Goal: Information Seeking & Learning: Learn about a topic

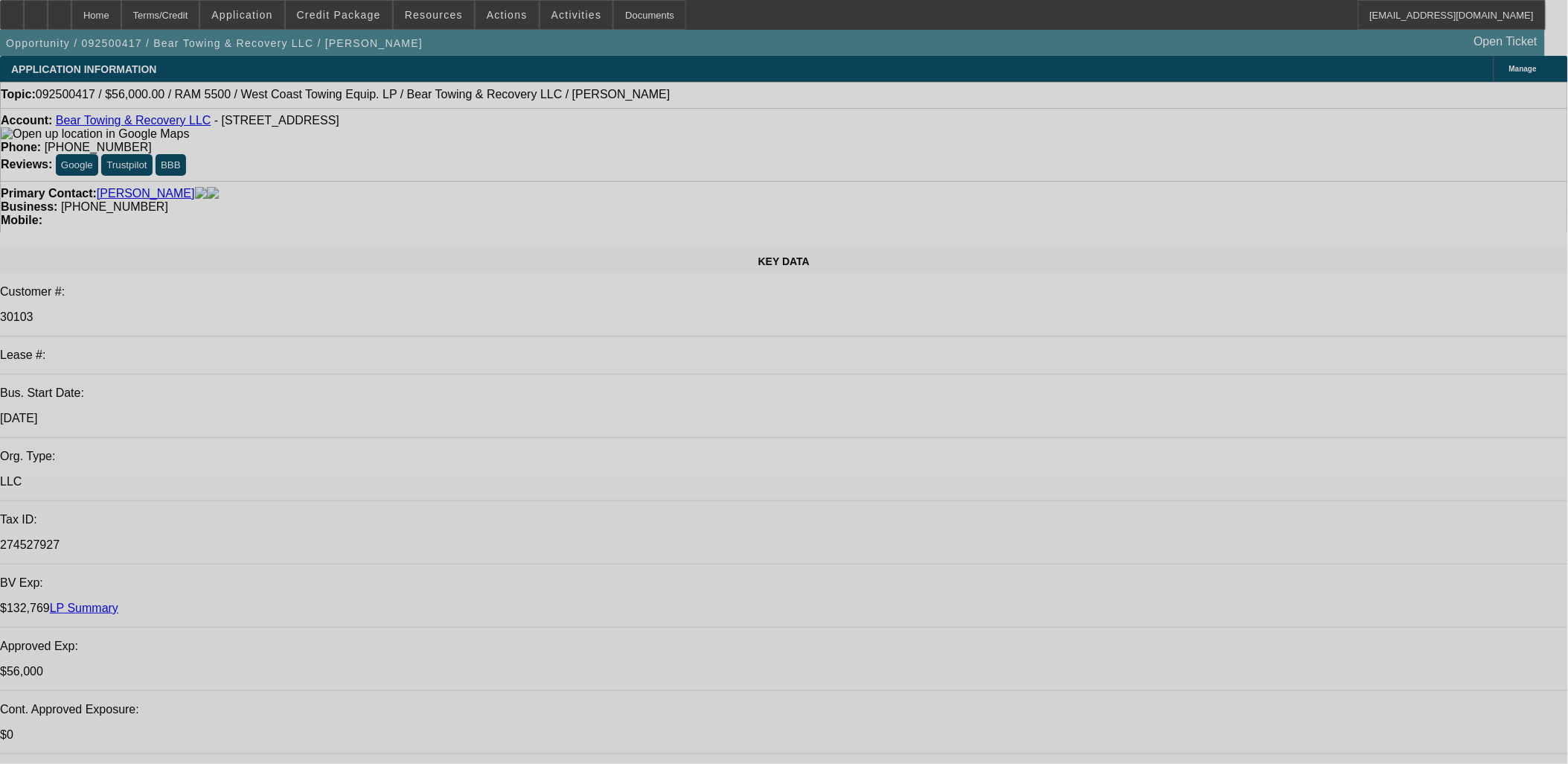
select select "0"
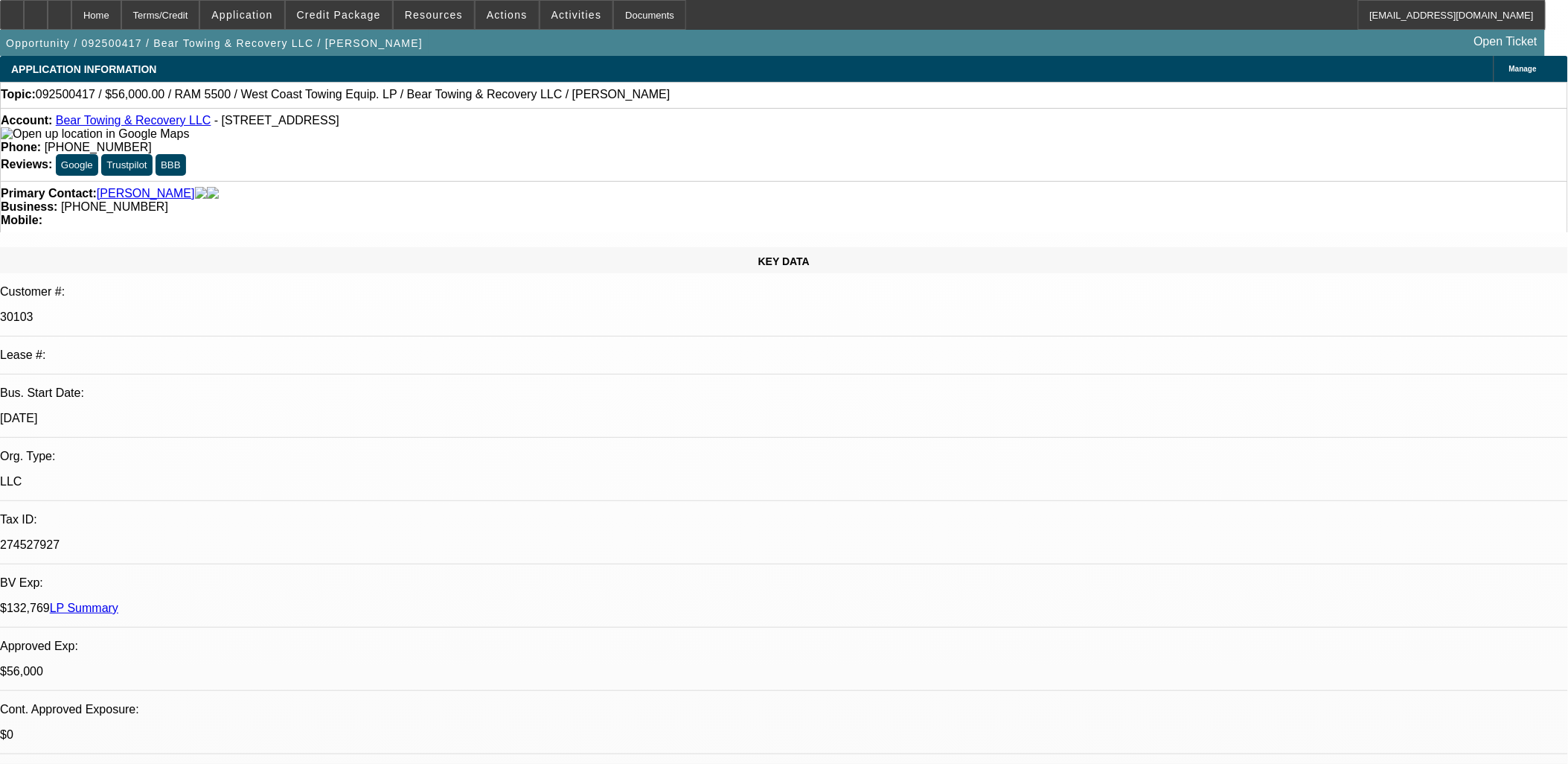
select select "2"
select select "0.1"
select select "0"
select select "0.1"
select select "0"
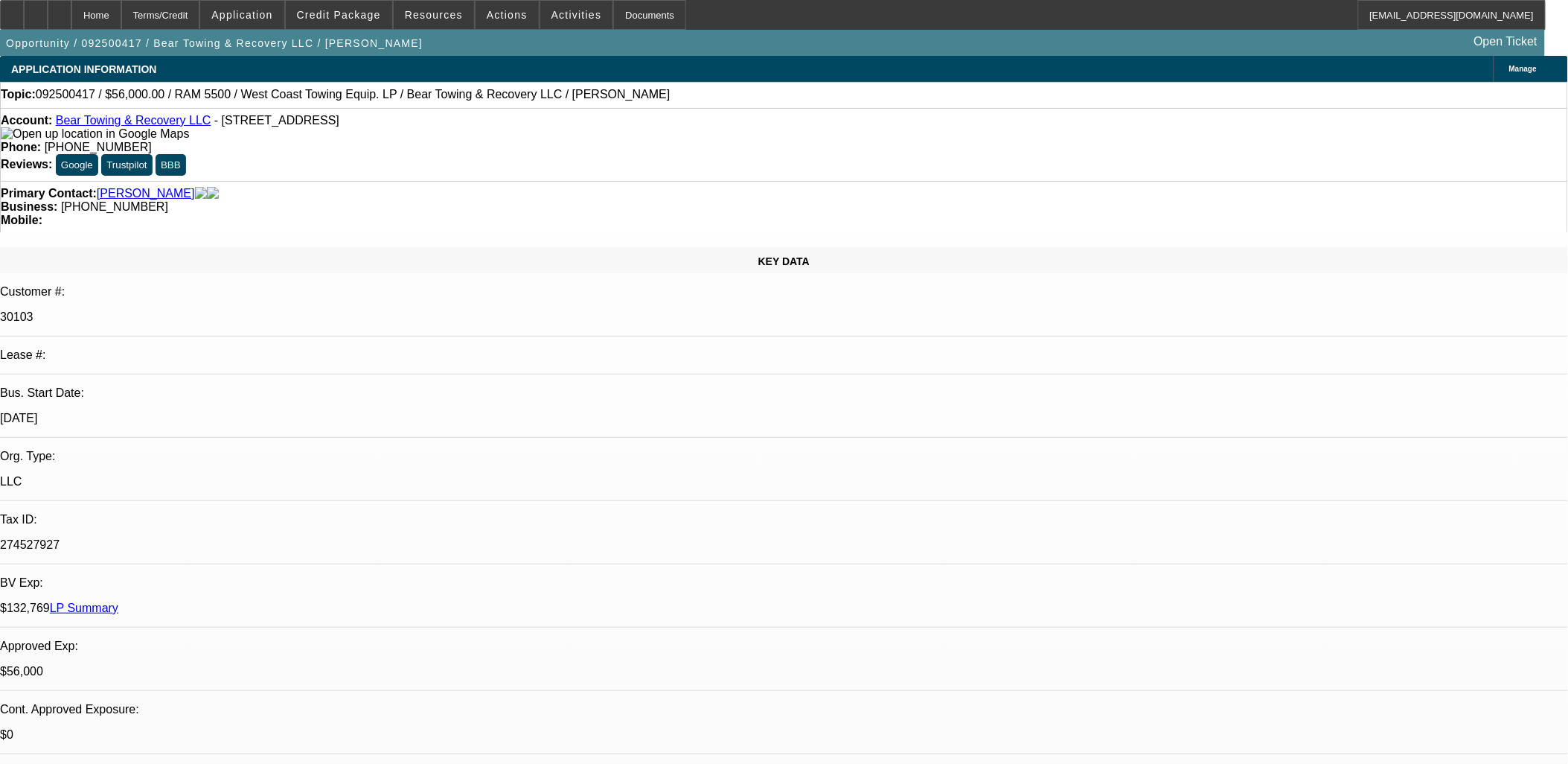
select select "0"
select select "0.1"
select select "0"
select select "0.1"
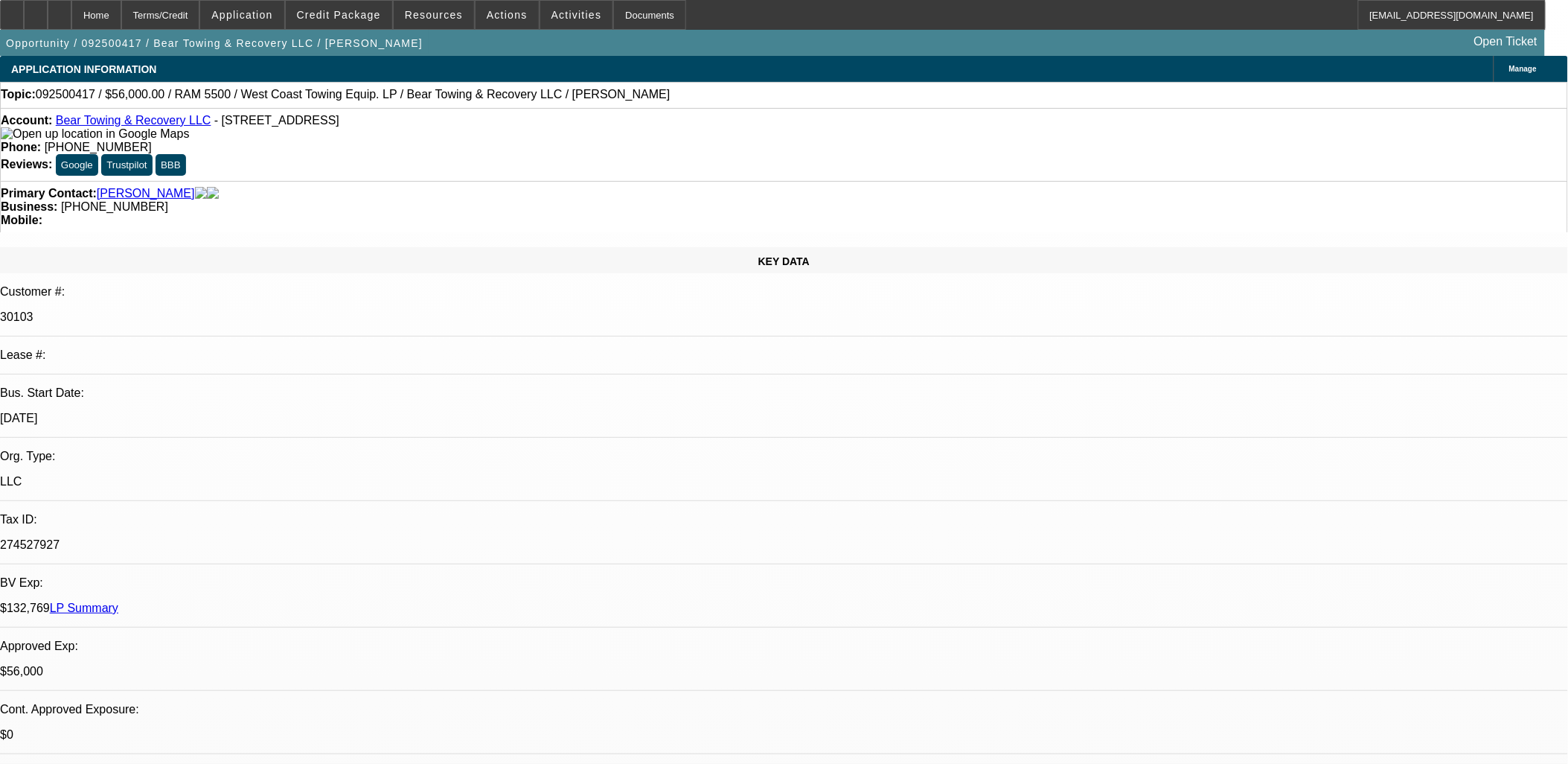
select select "1"
select select "2"
select select "4"
select select "1"
select select "2"
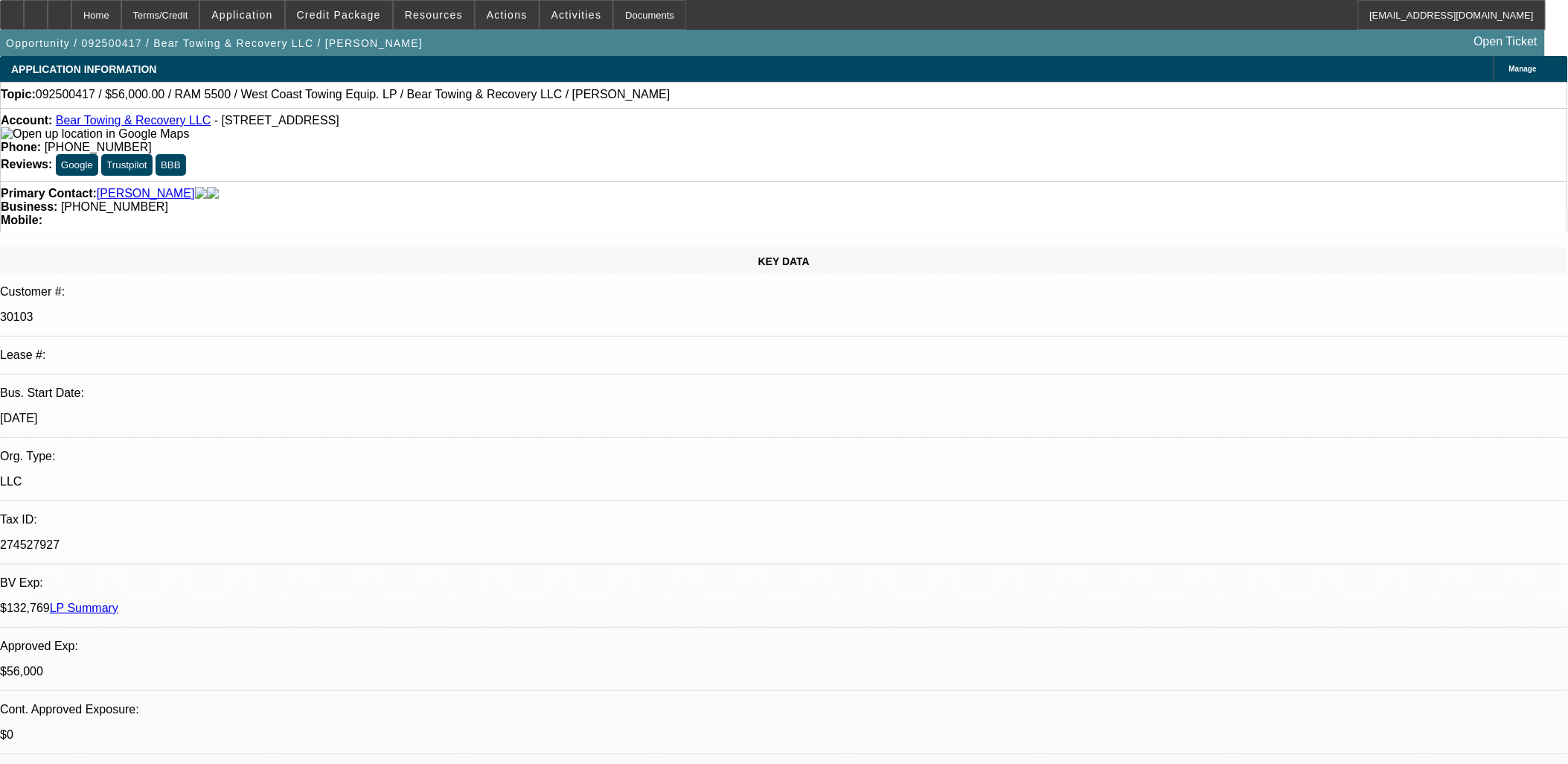
select select "4"
select select "1"
select select "3"
select select "4"
select select "1"
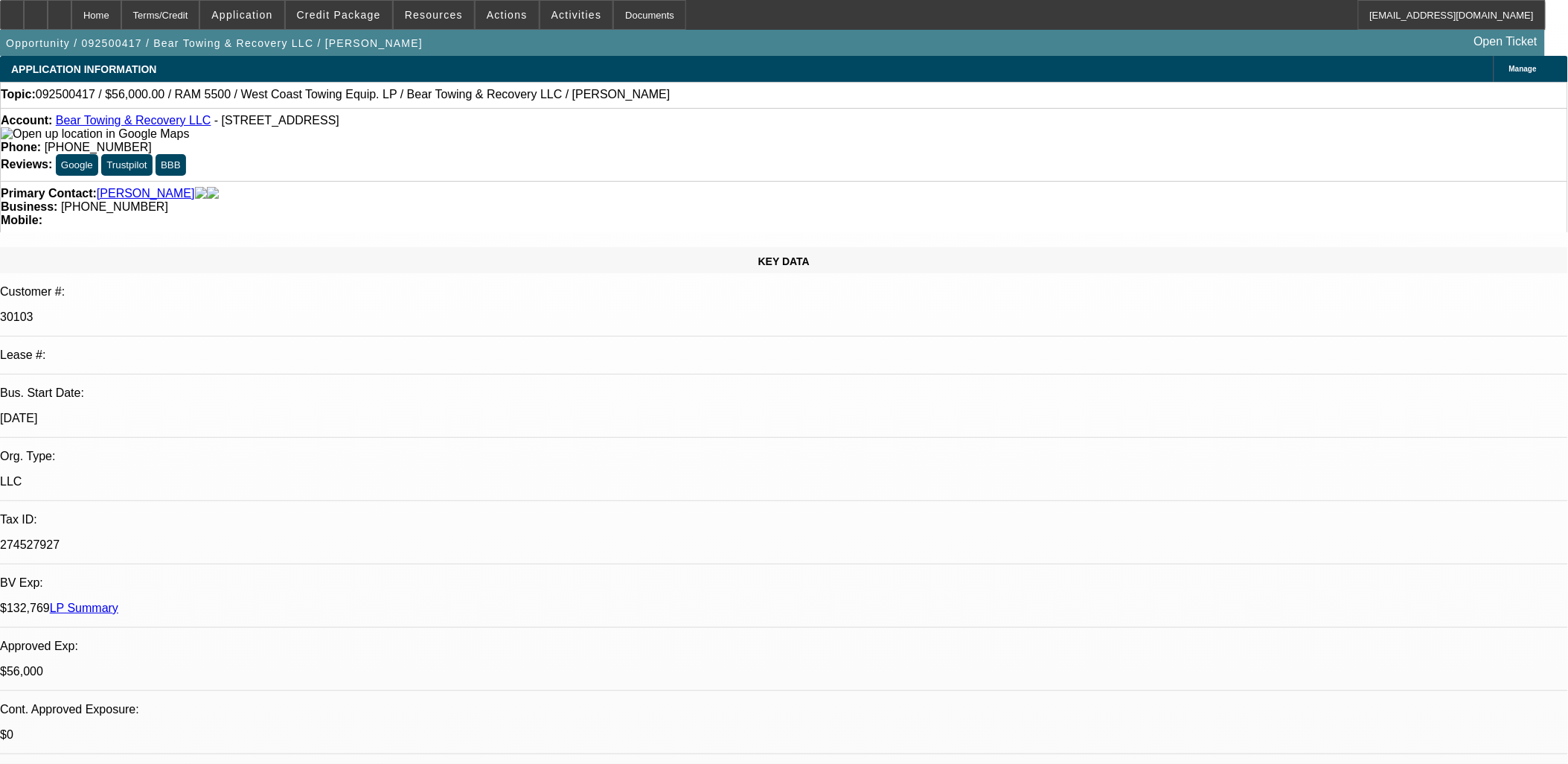
select select "3"
select select "4"
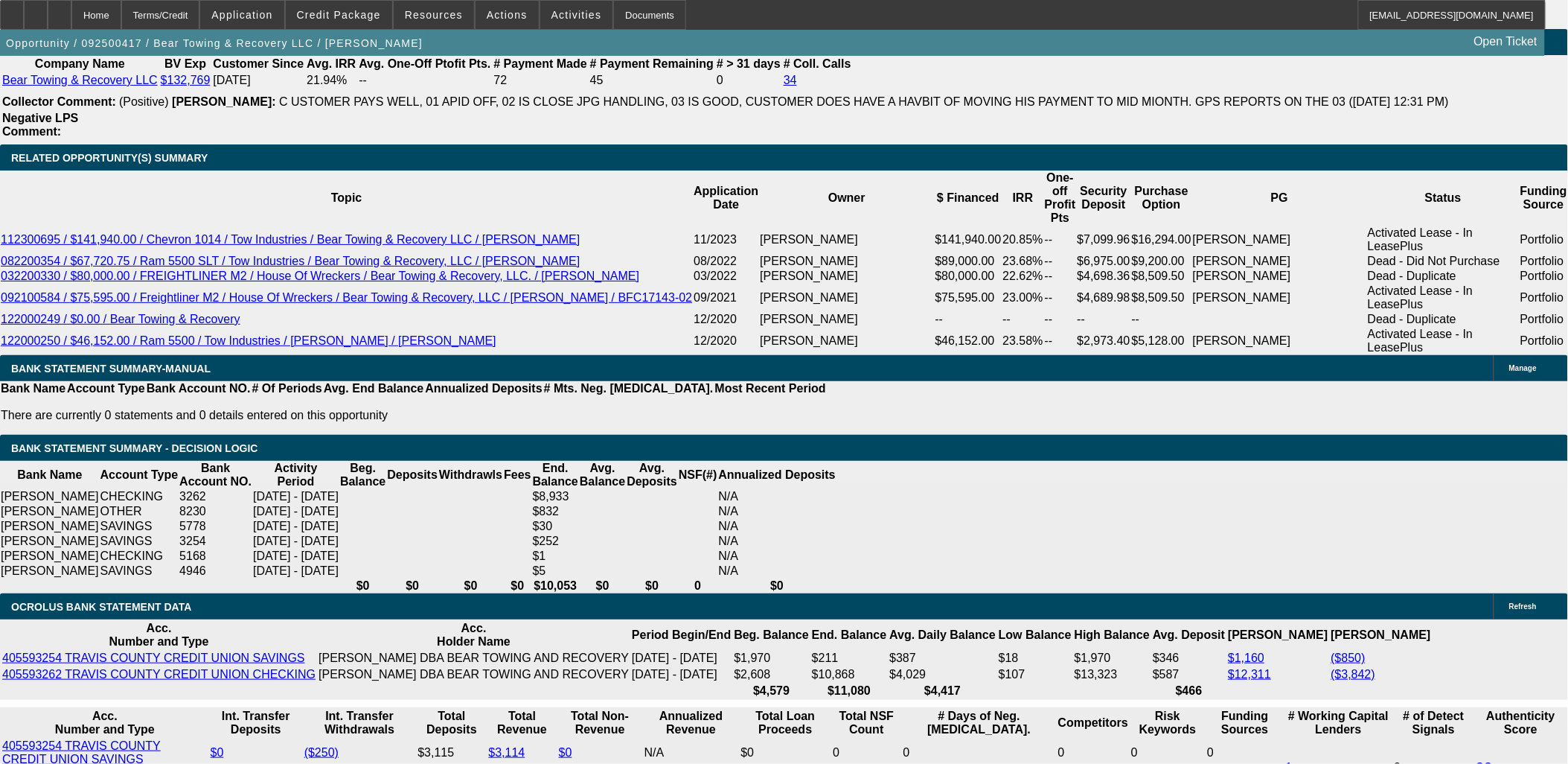
scroll to position [2729, 0]
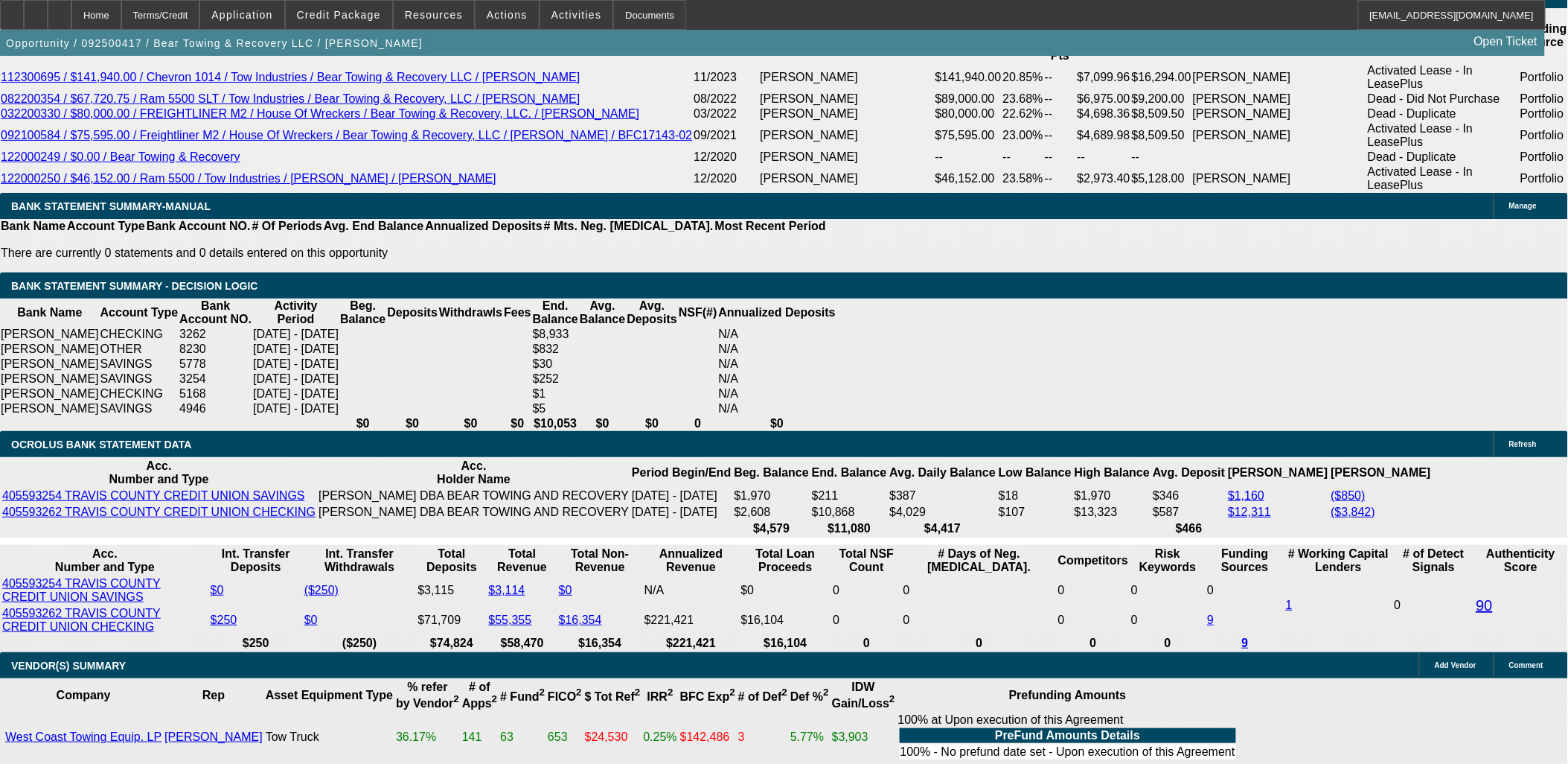
drag, startPoint x: 128, startPoint y: 242, endPoint x: 136, endPoint y: 233, distance: 12.0
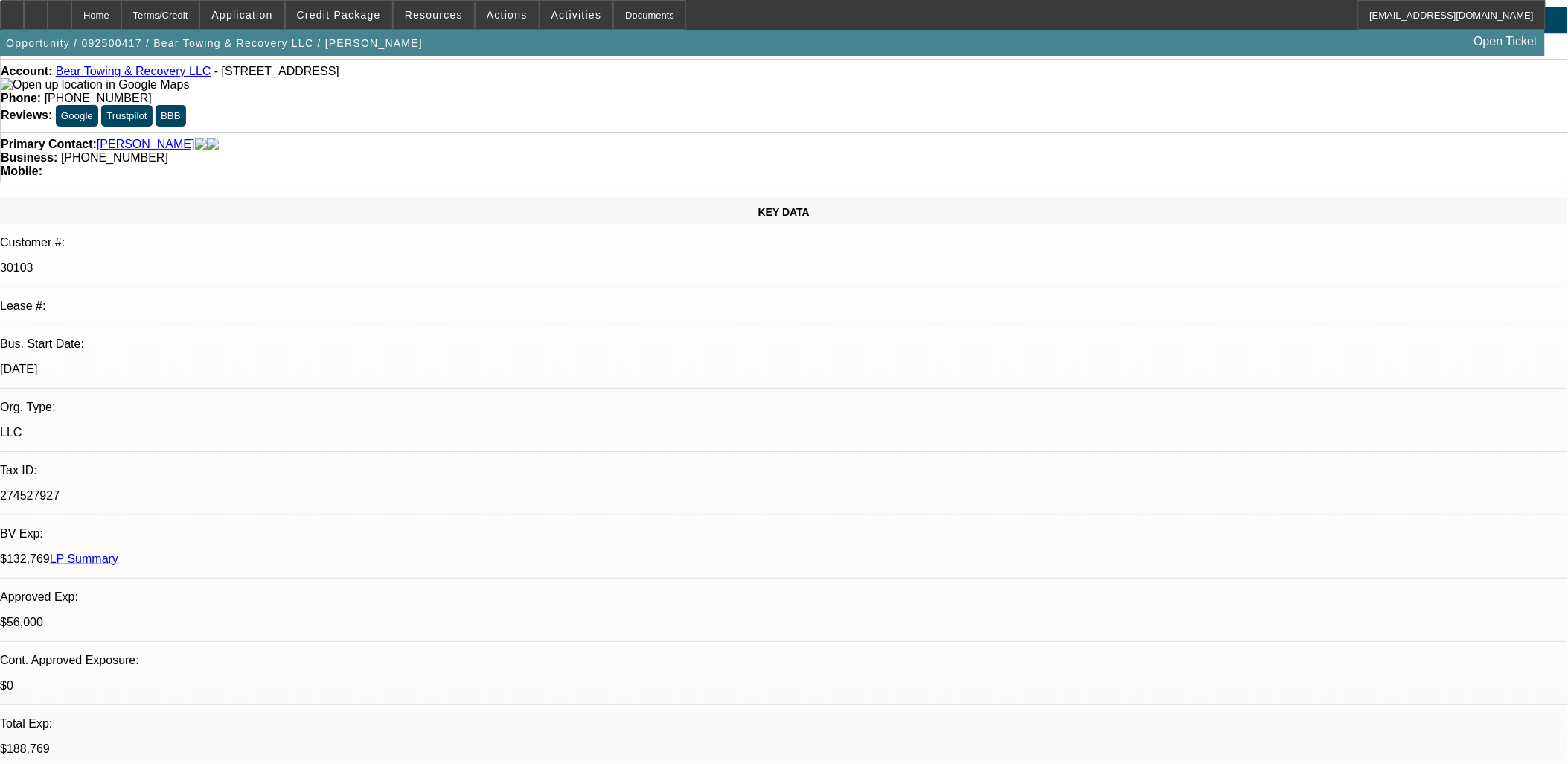
scroll to position [0, 0]
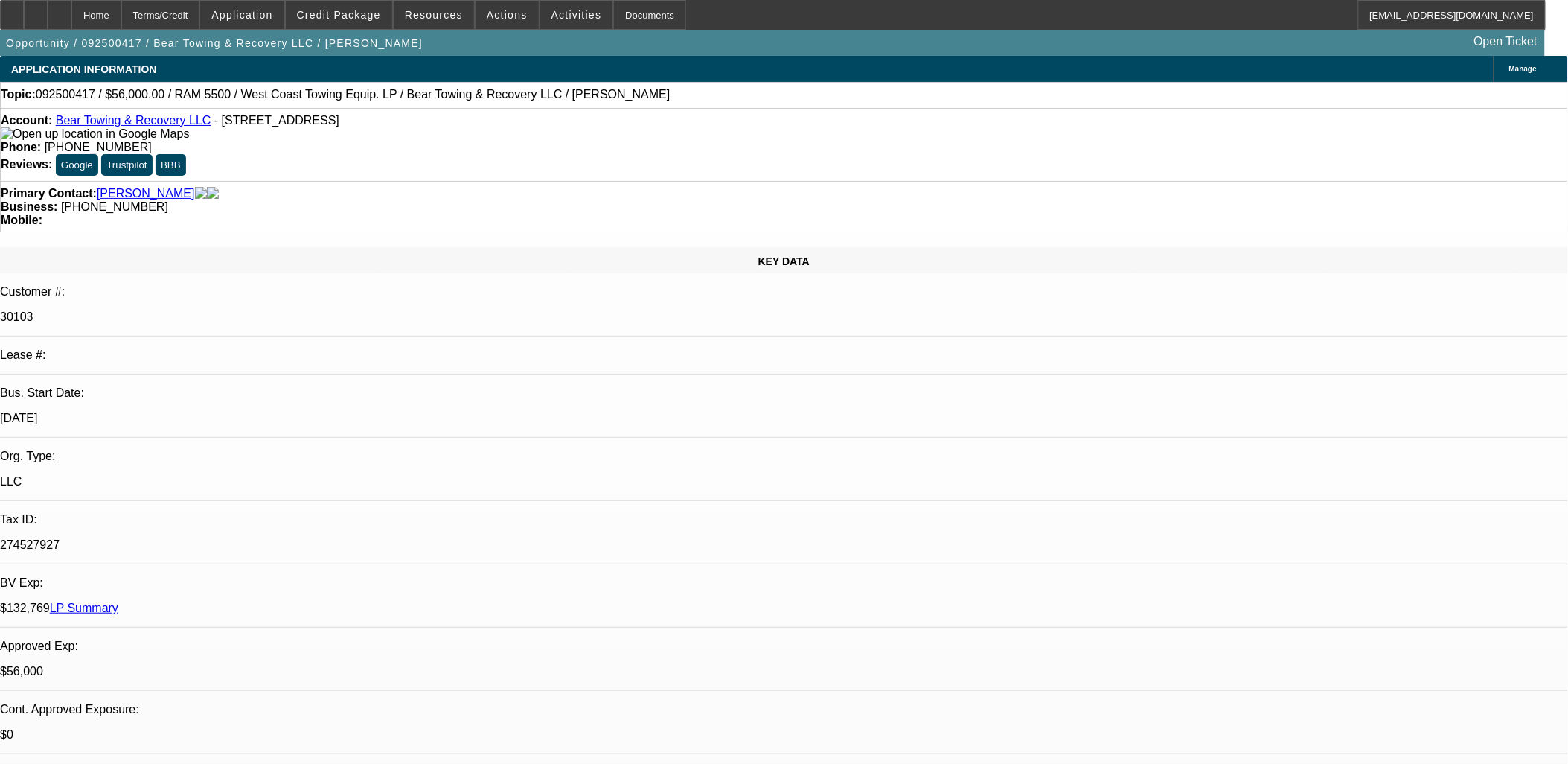
drag, startPoint x: 667, startPoint y: 41, endPoint x: 649, endPoint y: 50, distance: 20.1
click at [665, 41] on div "Opportunity / 092500417 / Bear Towing & Recovery LLC / Magar, Michael Open Tick…" at bounding box center [772, 43] width 1545 height 26
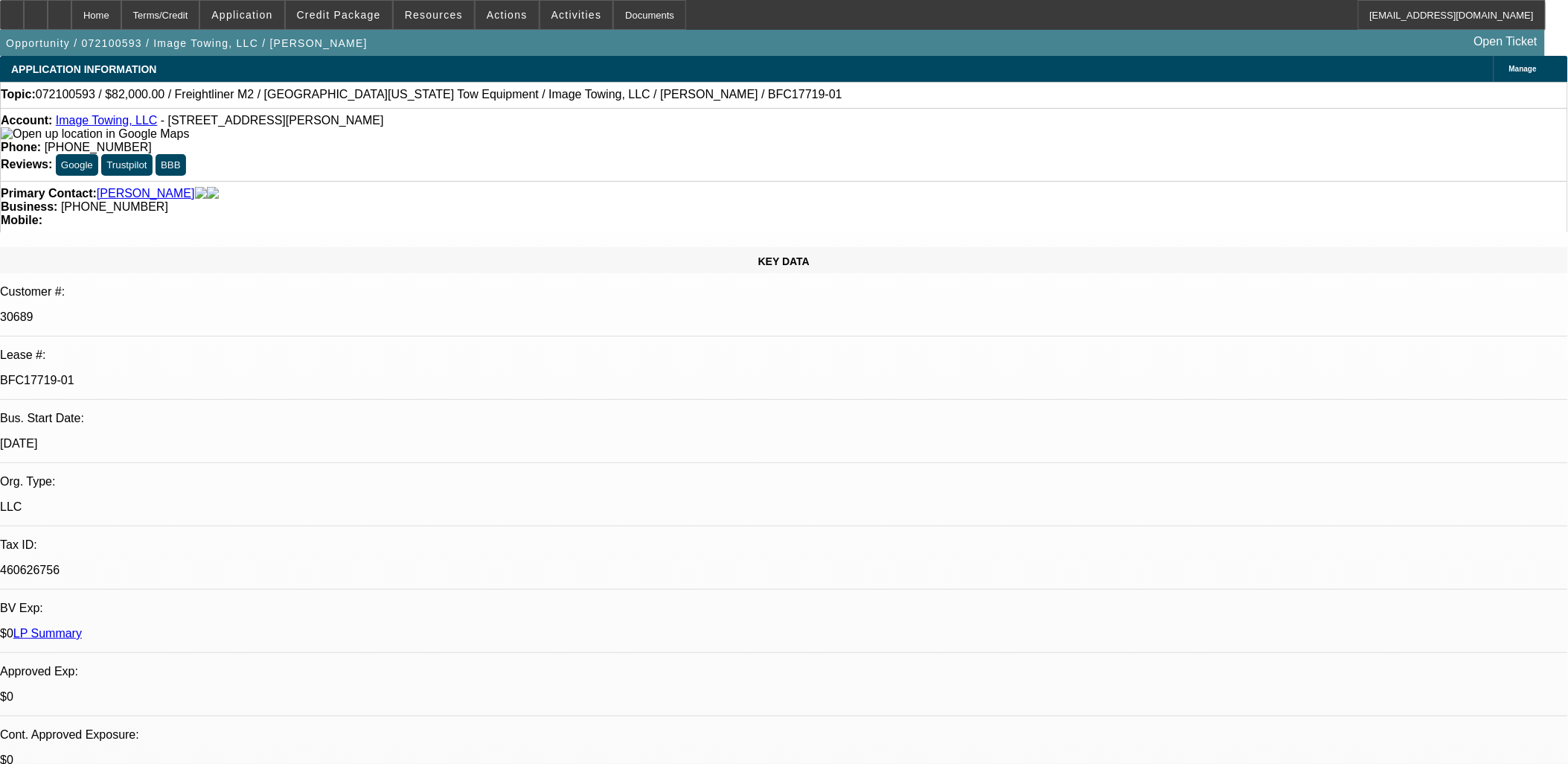
select select "0"
select select "2"
select select "0"
select select "2"
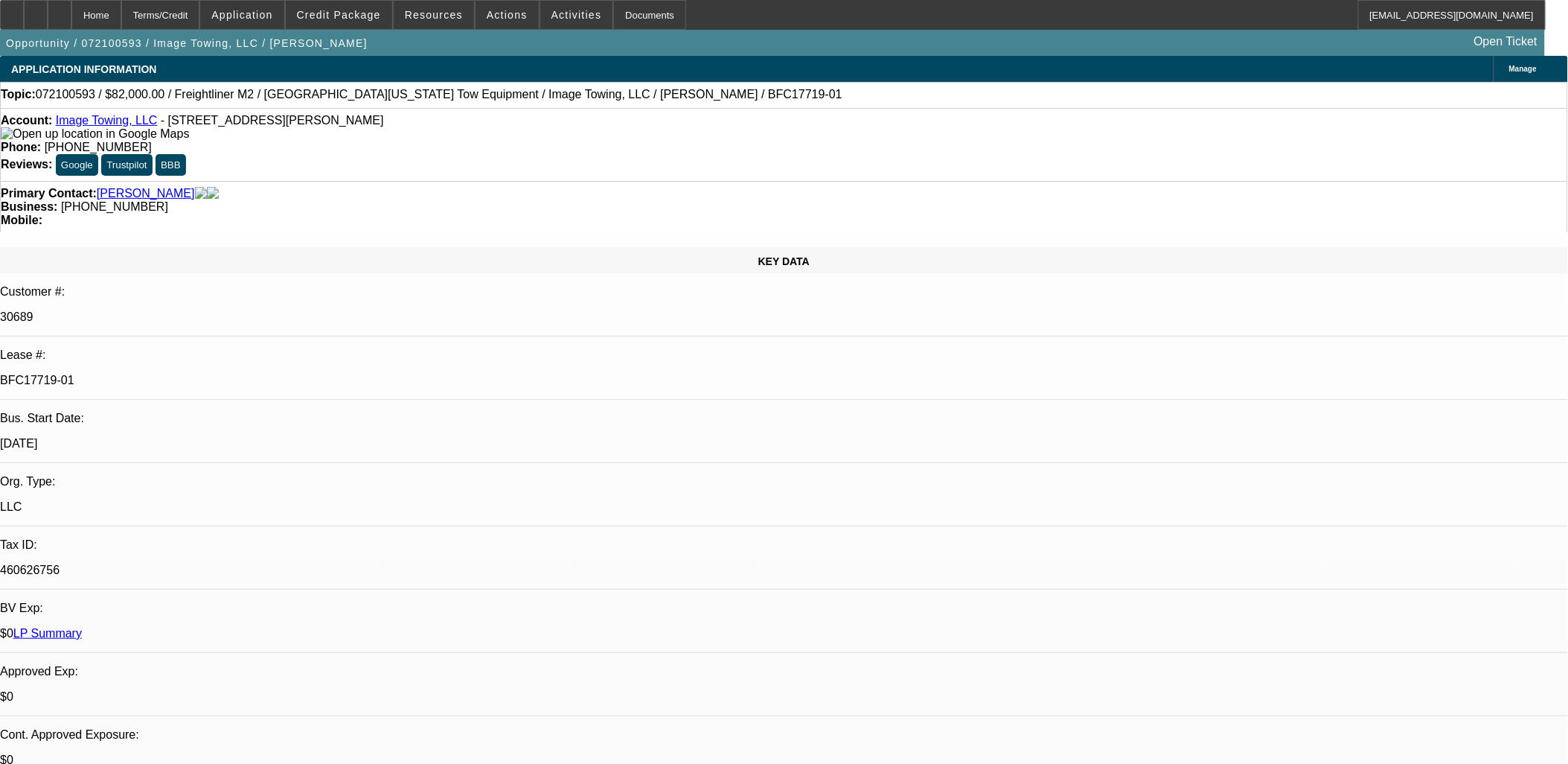
select select "0"
select select "1"
select select "2"
select select "6"
select select "1"
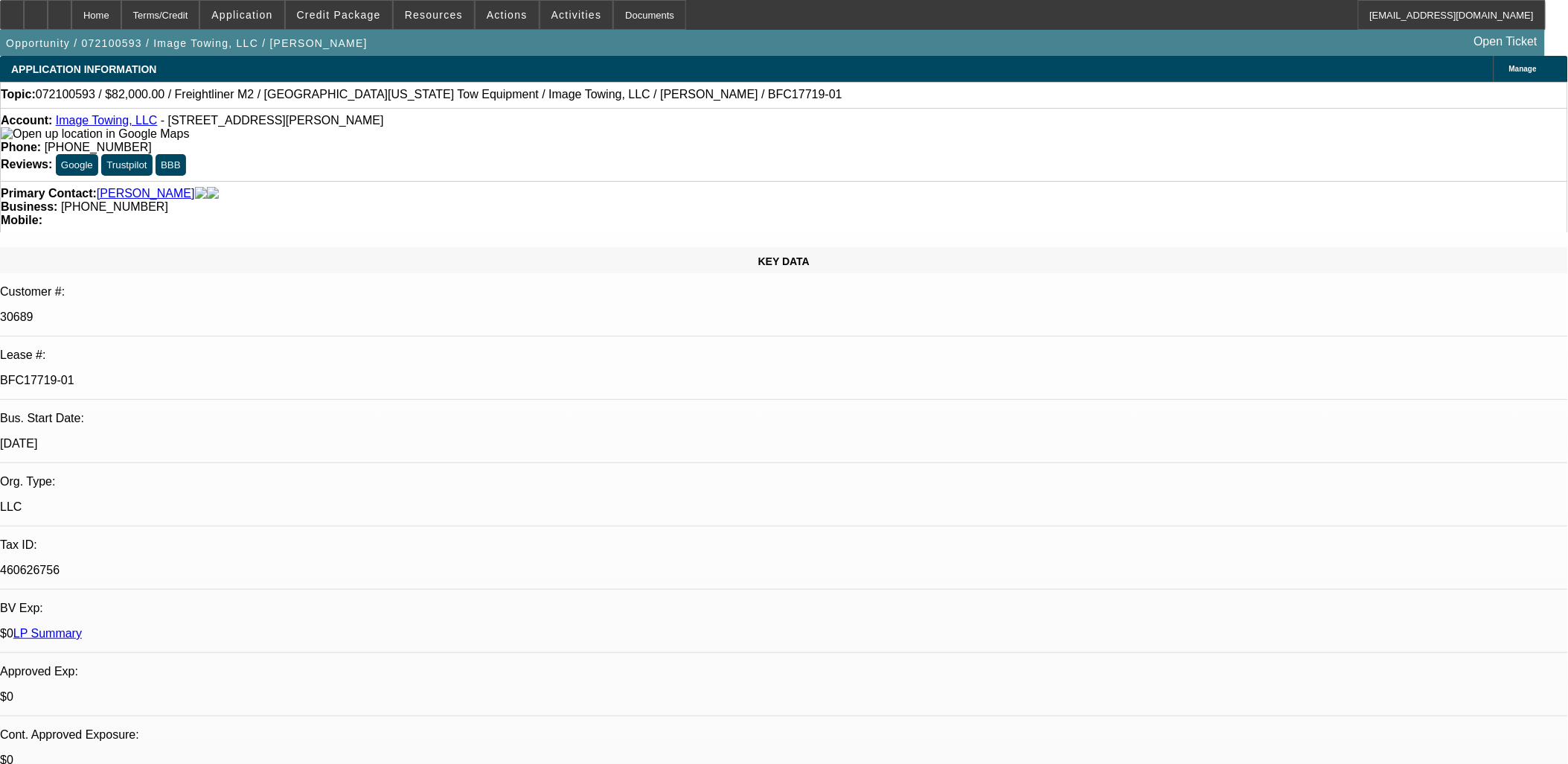
select select "2"
select select "6"
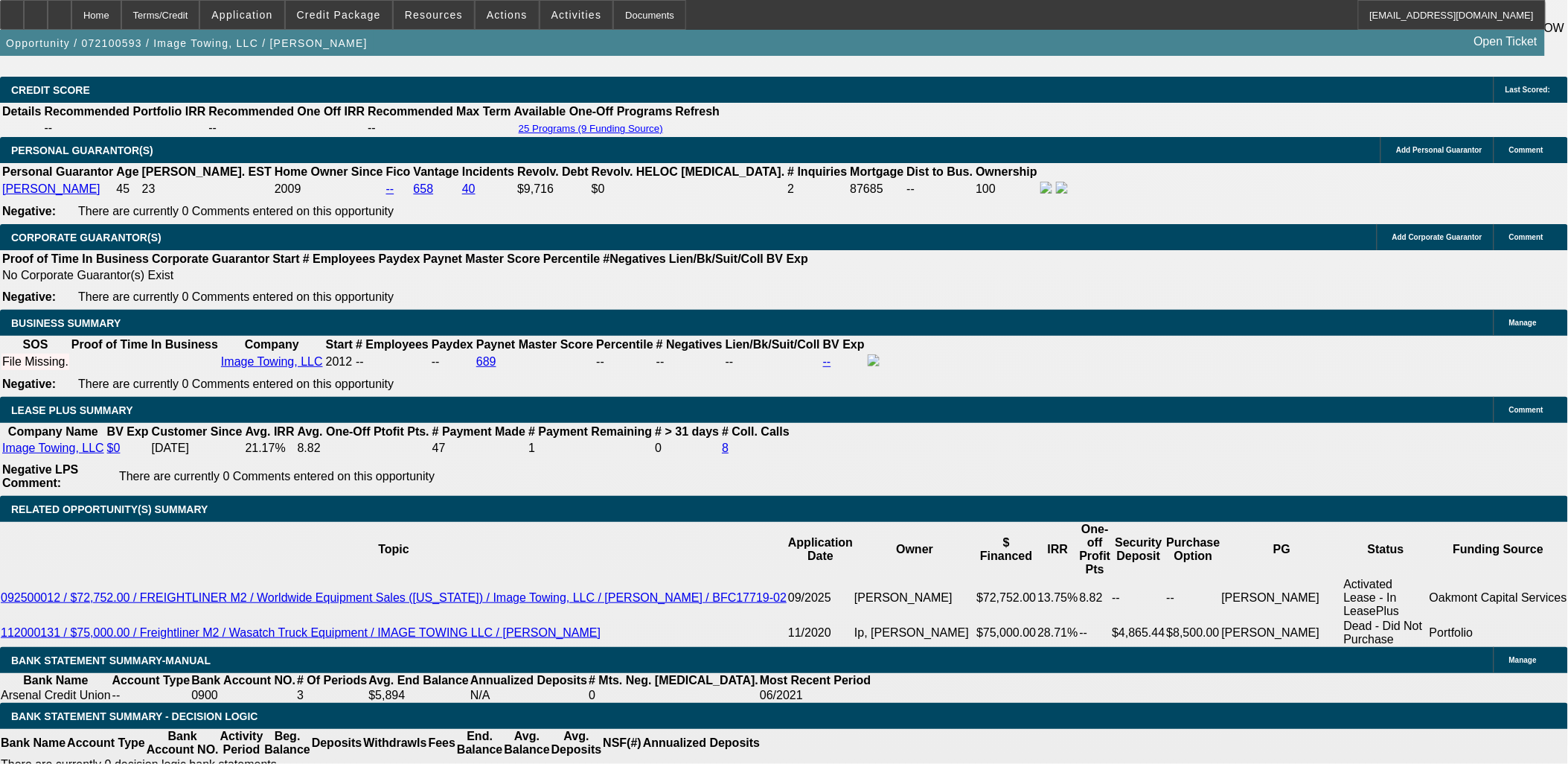
scroll to position [1985, 0]
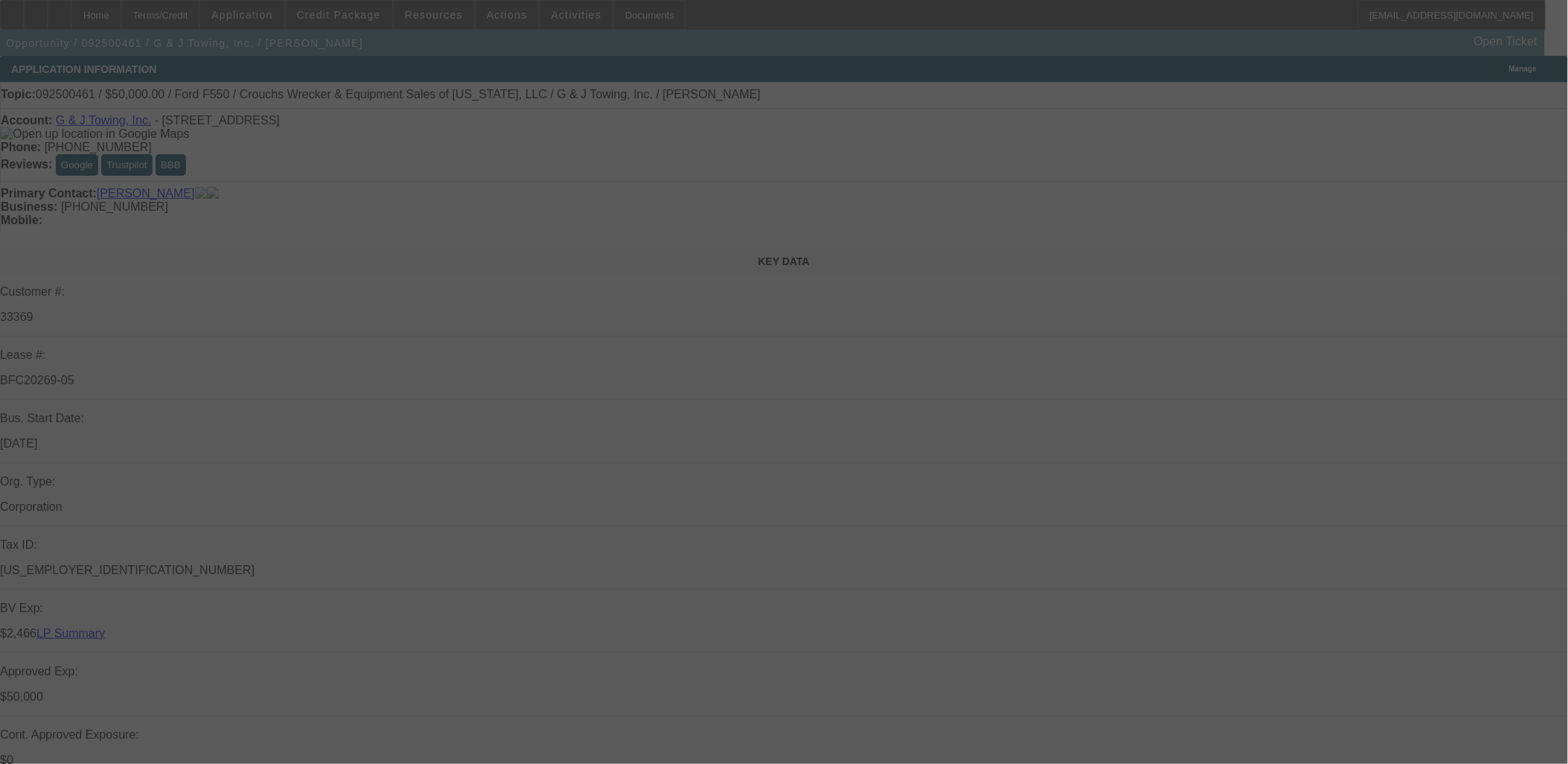
select select "0"
select select "2"
select select "0"
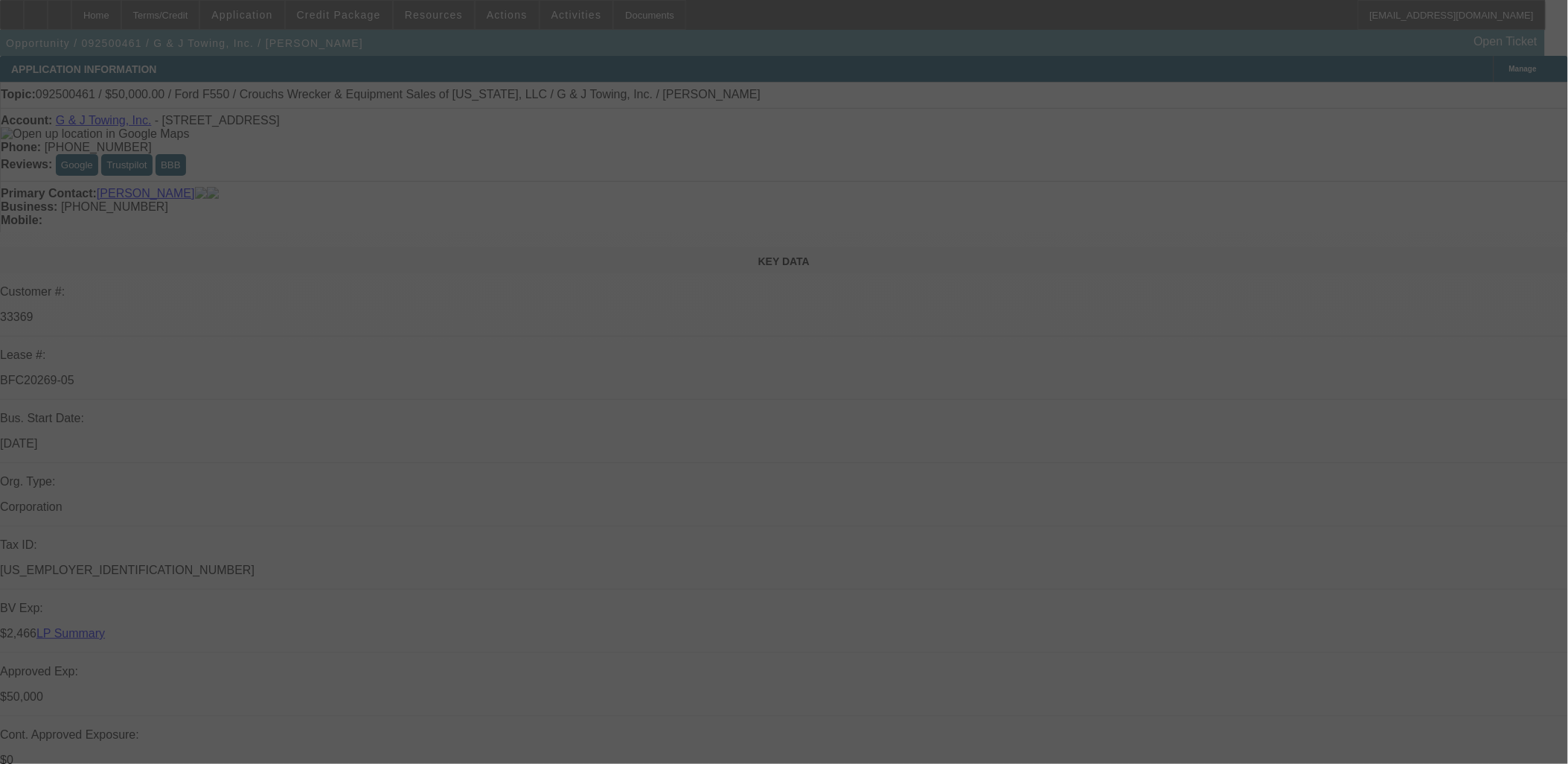
select select "0"
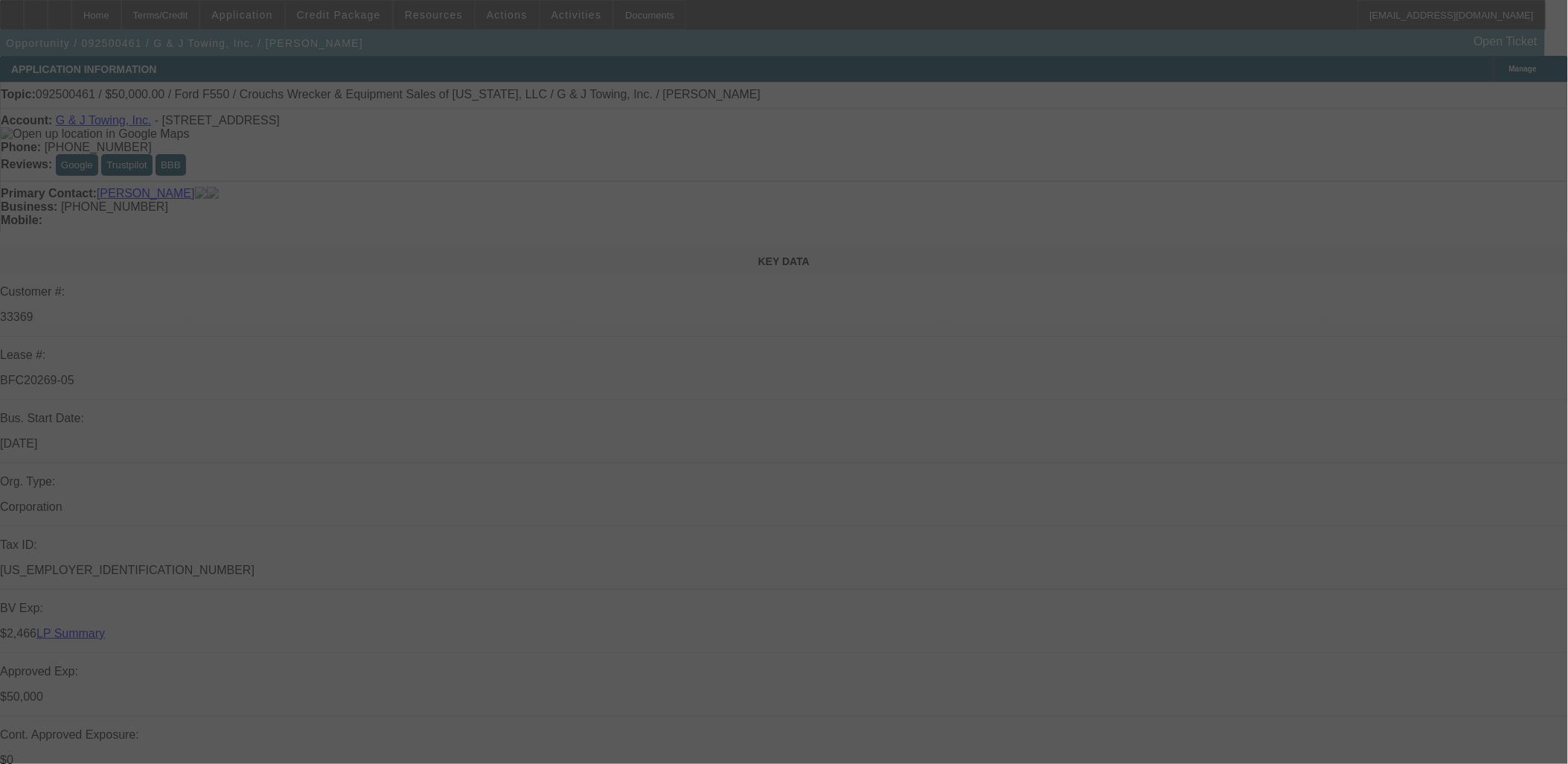
select select "0"
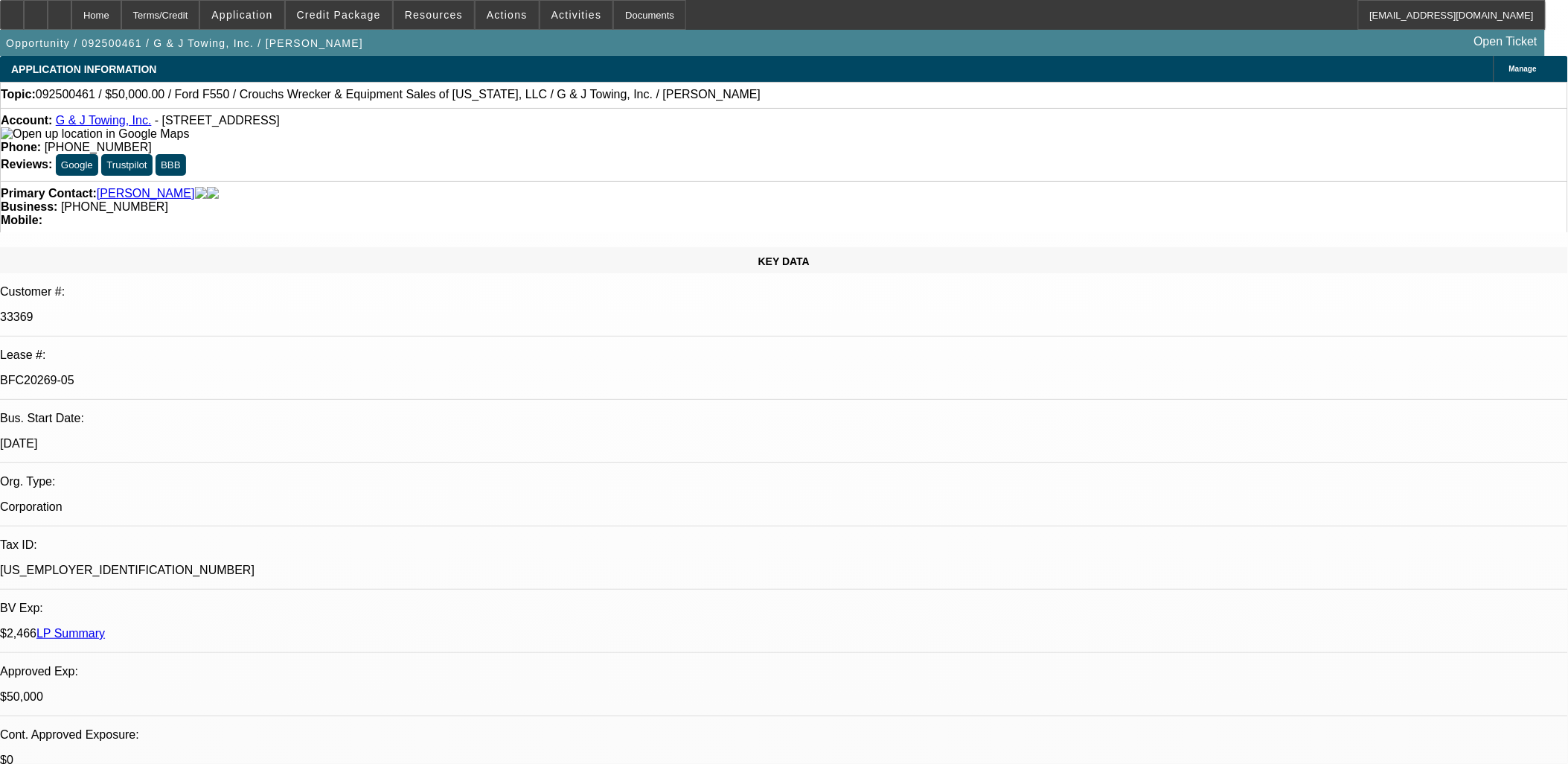
select select "1"
select select "2"
select select "6"
select select "1"
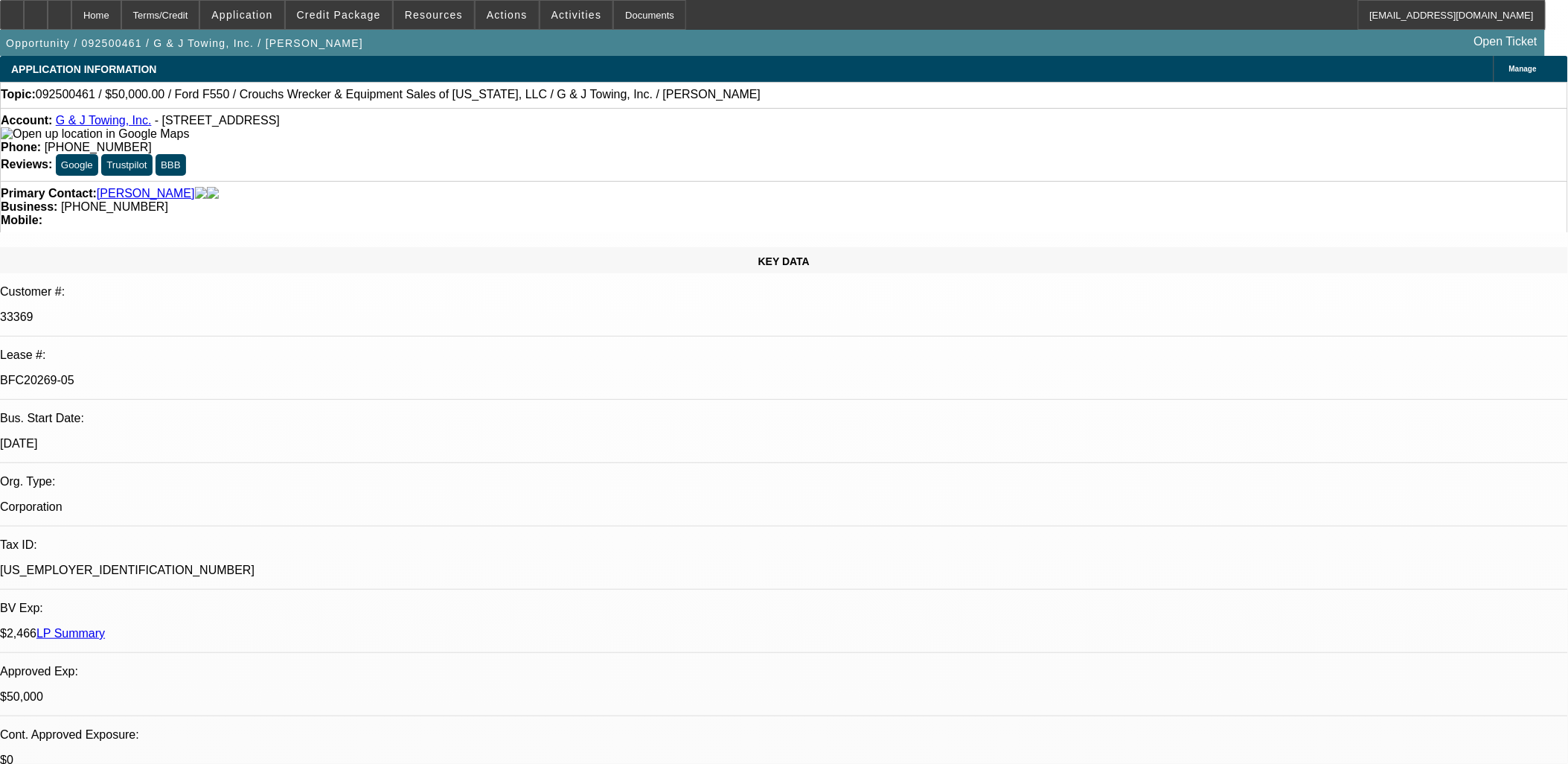
select select "6"
select select "1"
select select "6"
select select "1"
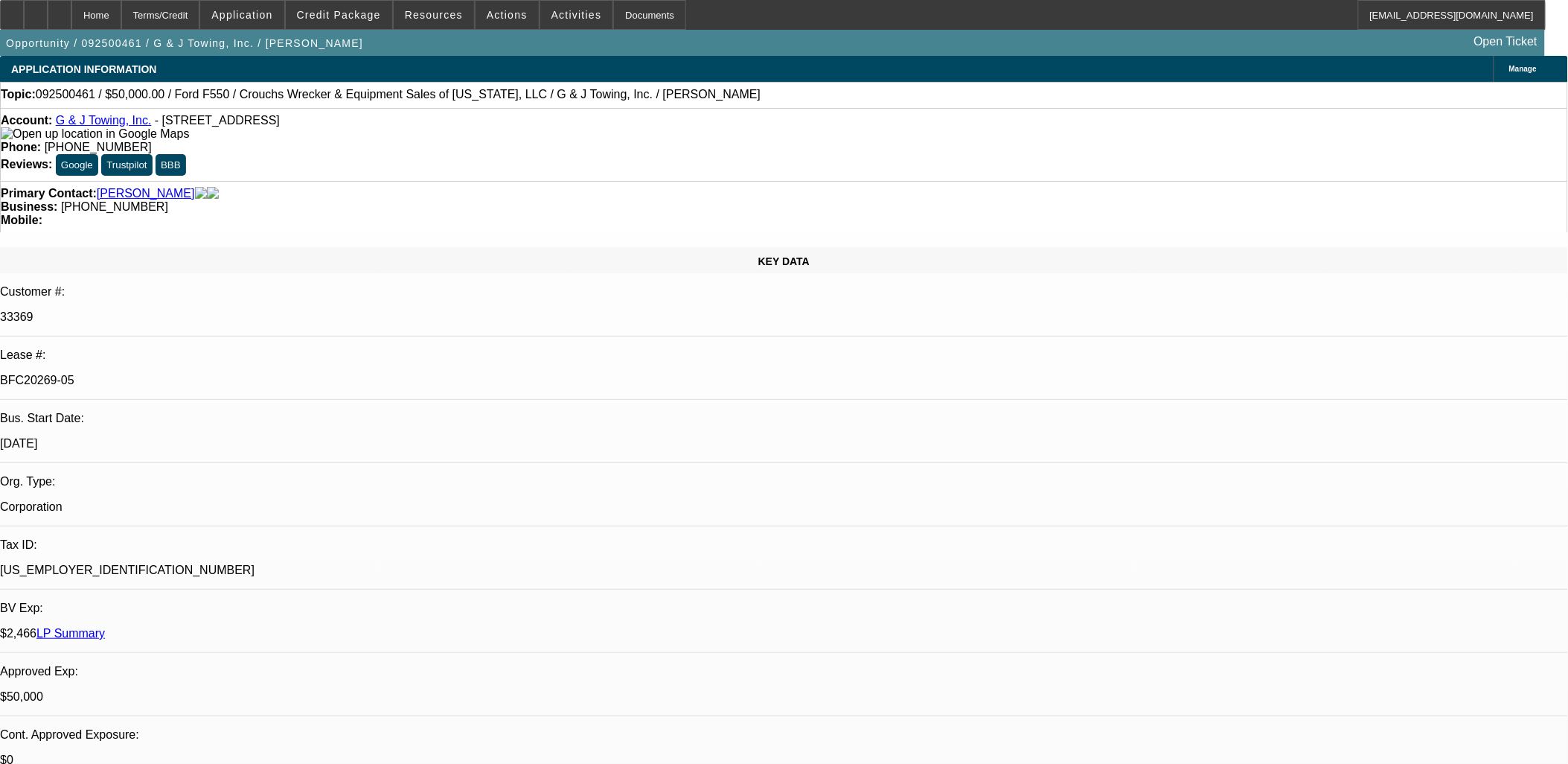
select select "1"
select select "6"
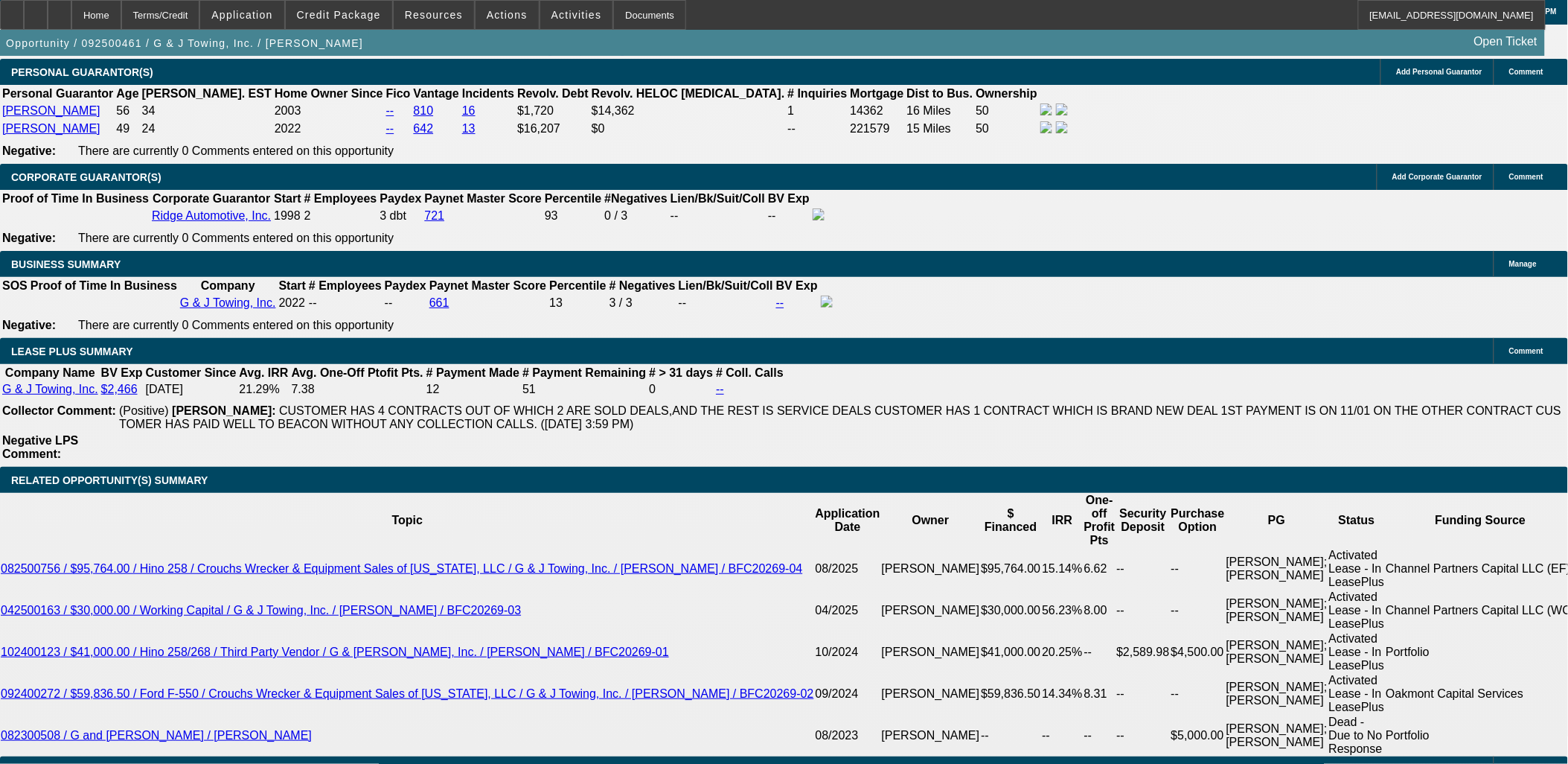
scroll to position [83, 0]
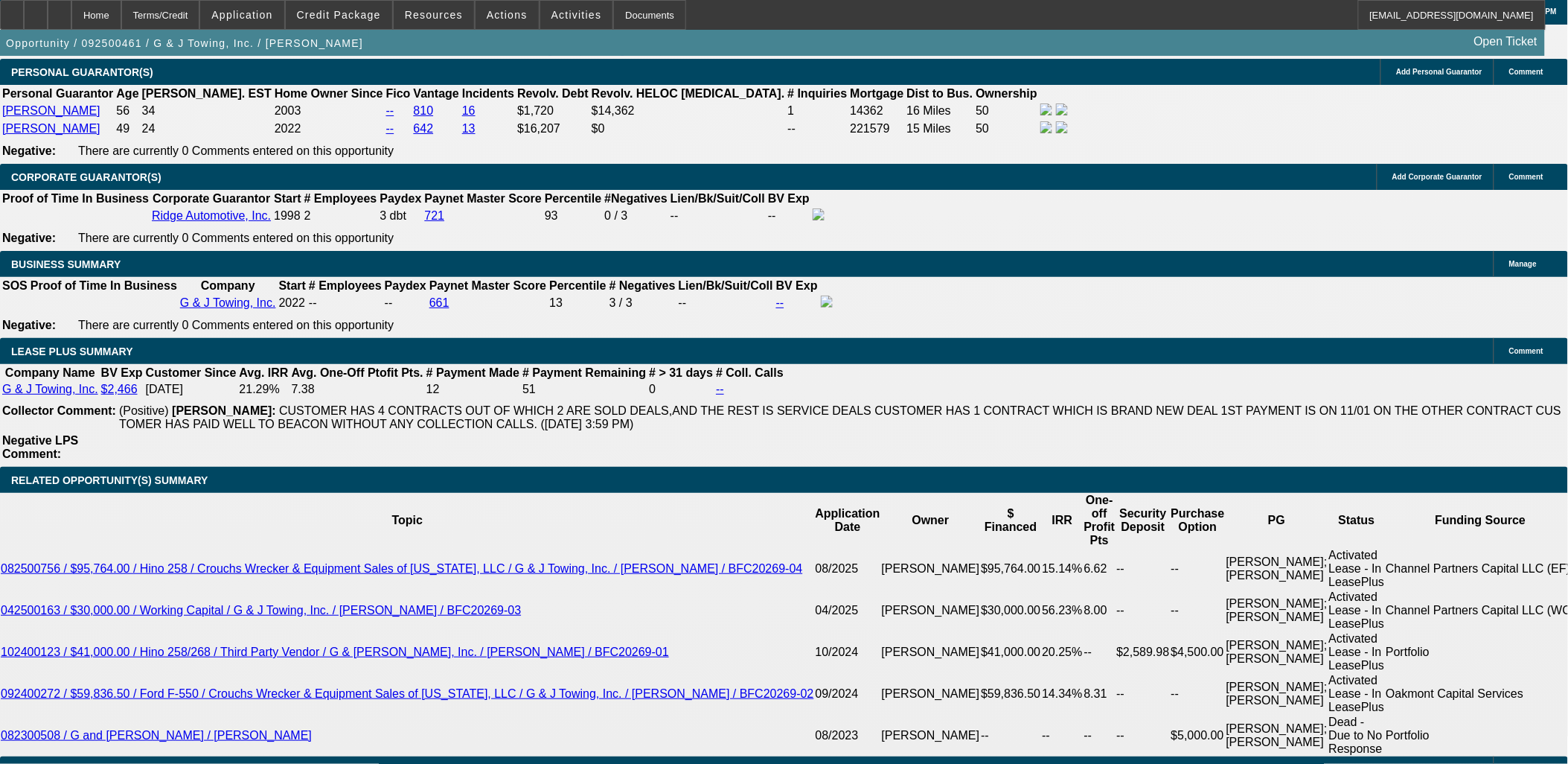
scroll to position [413, 0]
drag, startPoint x: 1176, startPoint y: 265, endPoint x: 1174, endPoint y: 273, distance: 8.2
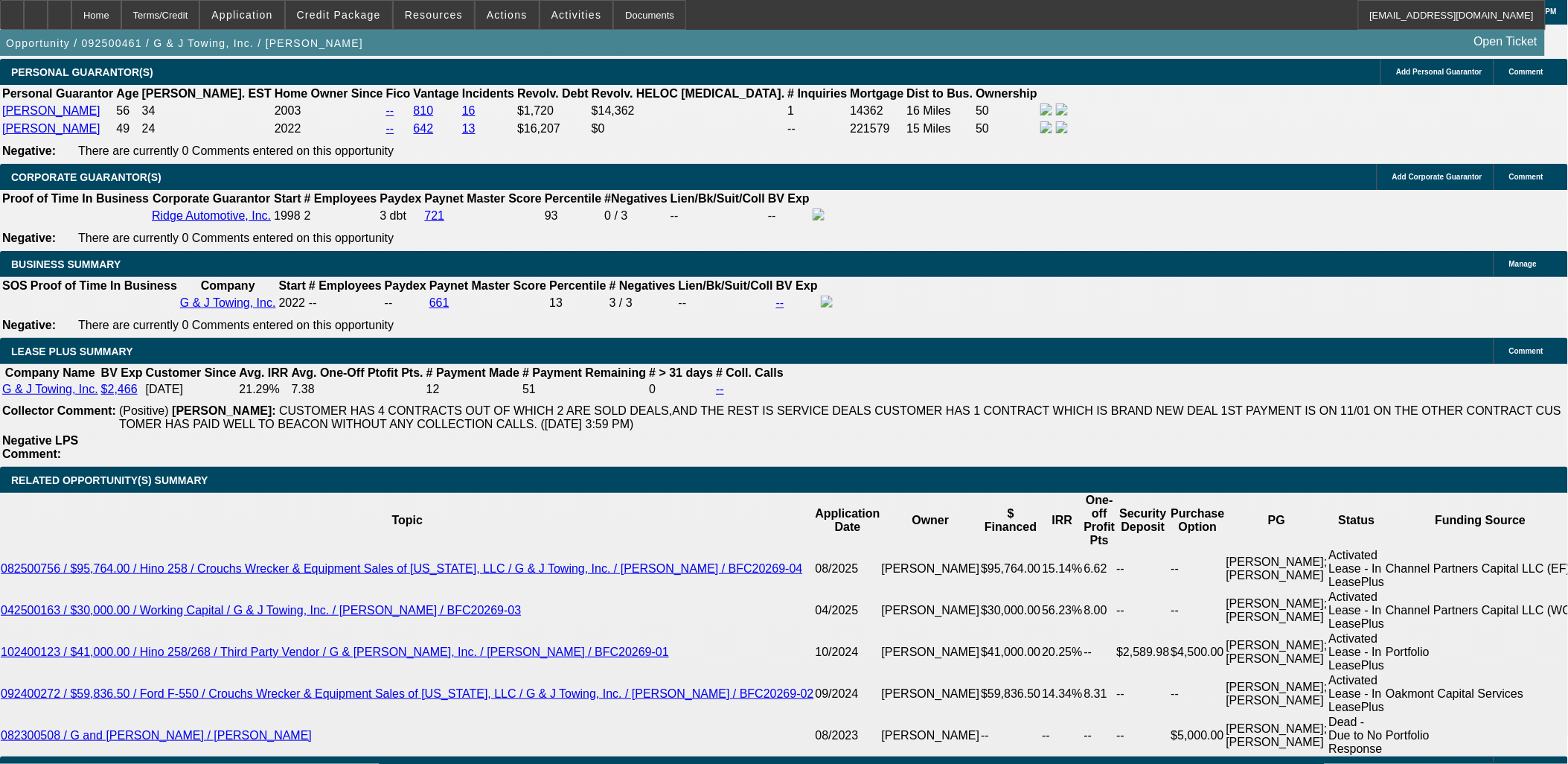
drag, startPoint x: 1163, startPoint y: 207, endPoint x: 990, endPoint y: 218, distance: 173.3
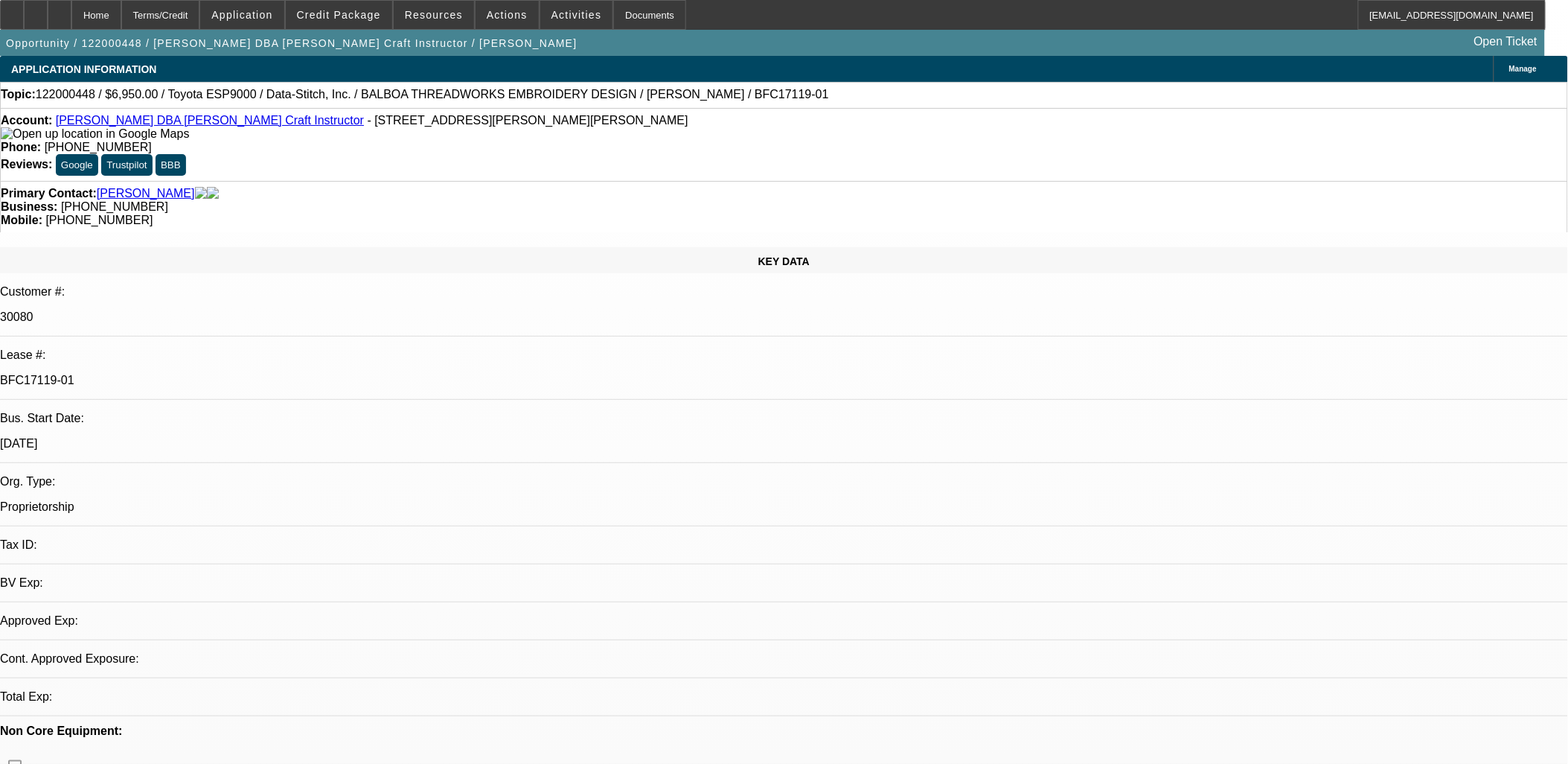
select select "0"
select select "0.1"
select select "0"
select select "0.1"
select select "1"
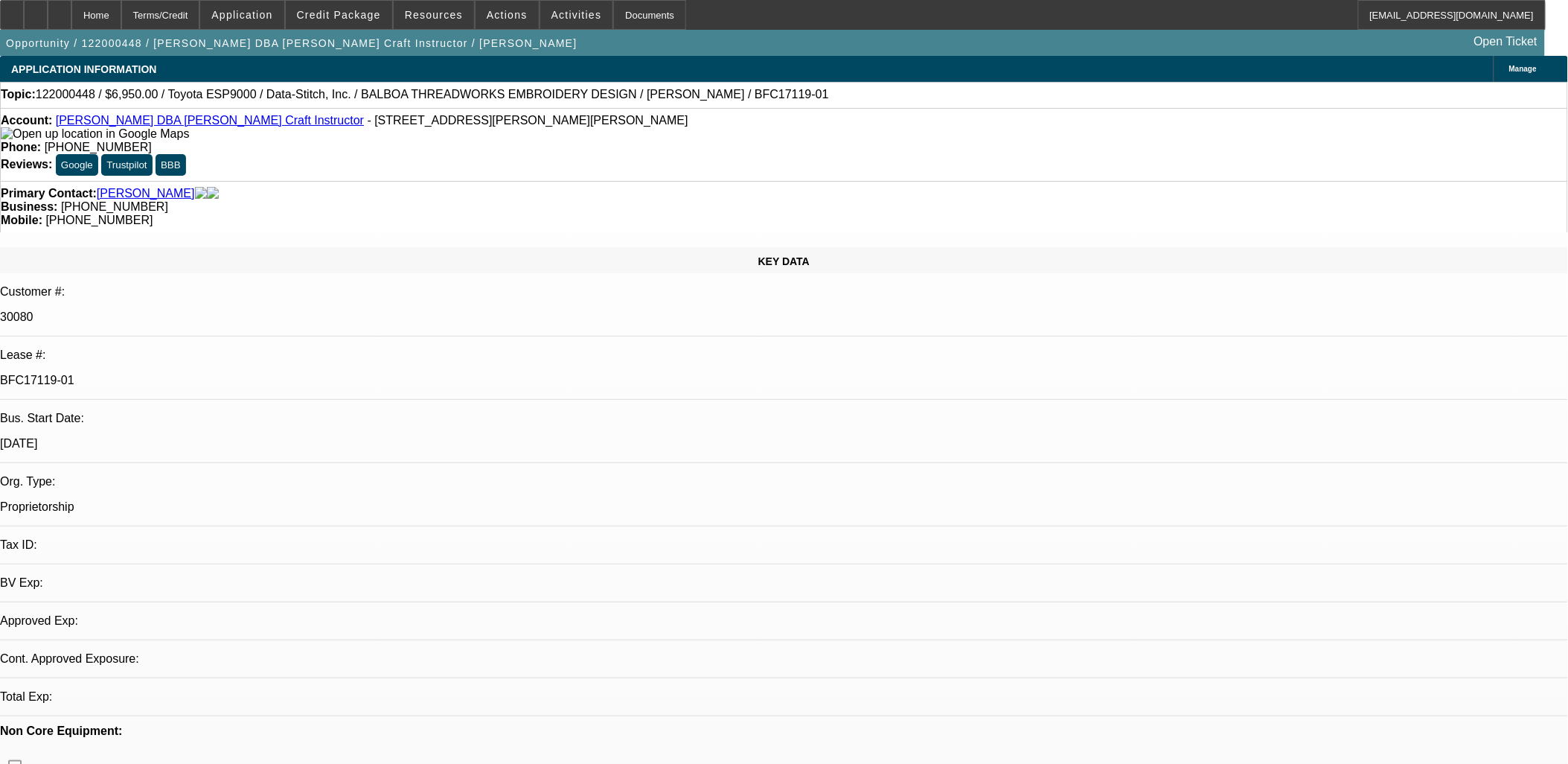
select select "2"
select select "4"
select select "1"
select select "2"
select select "4"
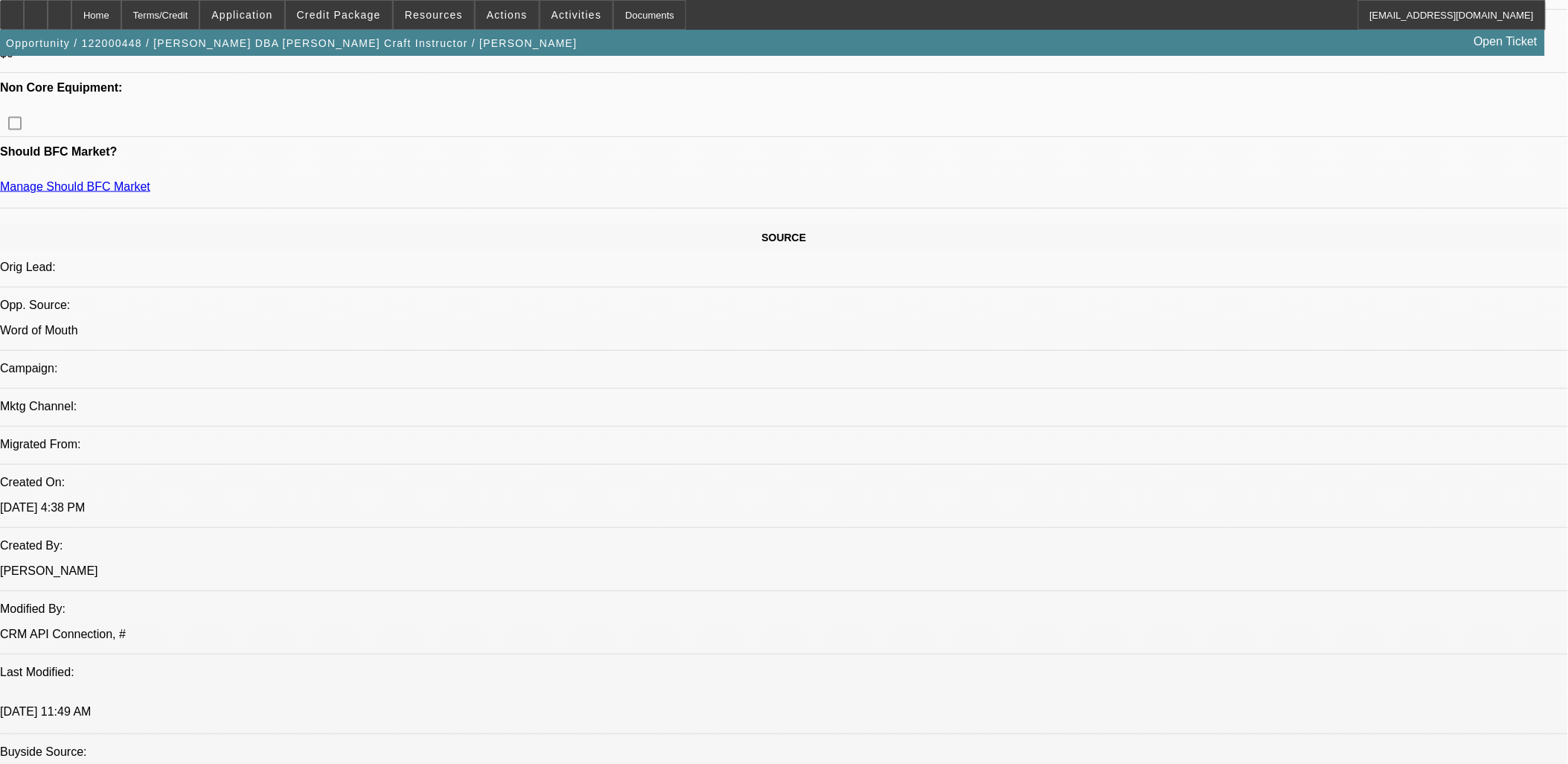
scroll to position [413, 0]
